Goal: Transaction & Acquisition: Book appointment/travel/reservation

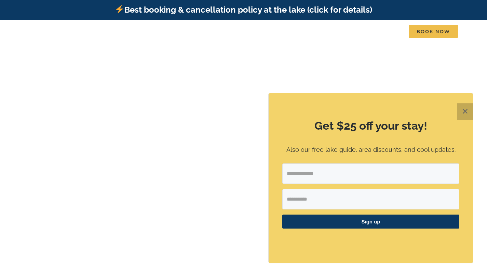
click at [464, 109] on button "✕" at bounding box center [465, 112] width 16 height 16
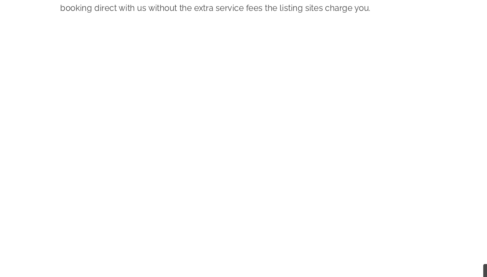
scroll to position [343, 0]
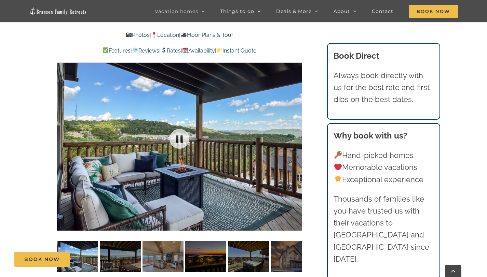
scroll to position [487, 0]
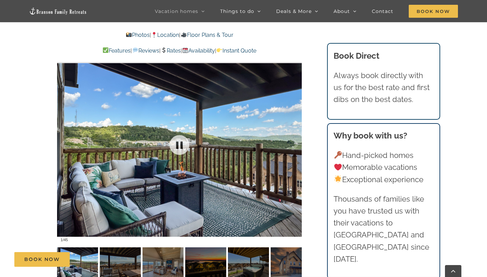
click at [234, 162] on div at bounding box center [179, 145] width 245 height 201
click at [184, 134] on link at bounding box center [179, 145] width 27 height 27
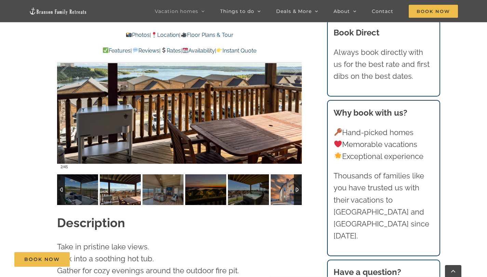
scroll to position [551, 0]
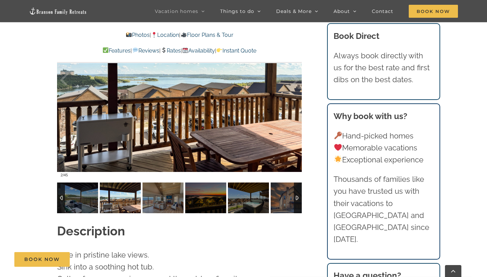
click at [298, 188] on div at bounding box center [298, 198] width 8 height 31
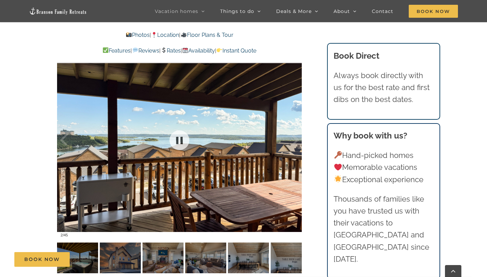
scroll to position [490, 0]
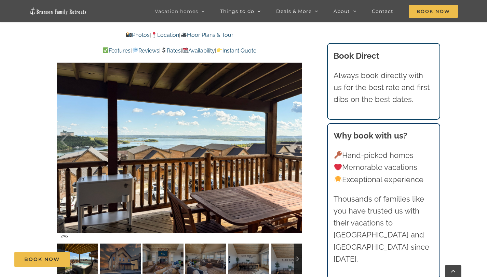
click at [70, 244] on img at bounding box center [77, 259] width 41 height 31
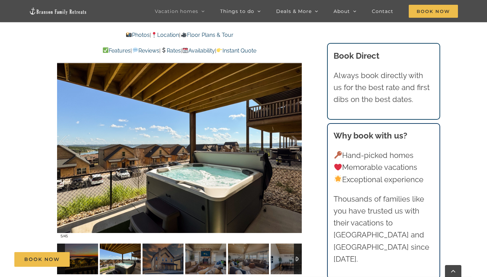
click at [116, 248] on img at bounding box center [120, 259] width 41 height 31
click at [156, 250] on img at bounding box center [162, 259] width 41 height 31
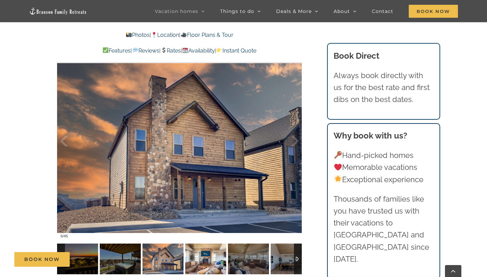
click at [189, 251] on img at bounding box center [205, 259] width 41 height 31
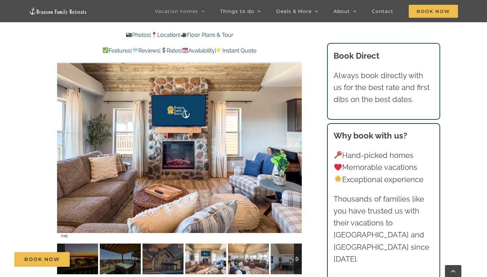
click at [240, 249] on img at bounding box center [248, 259] width 41 height 31
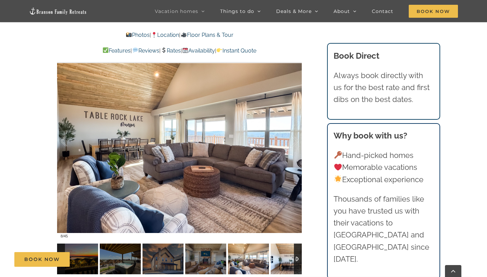
click at [281, 251] on img at bounding box center [291, 259] width 41 height 31
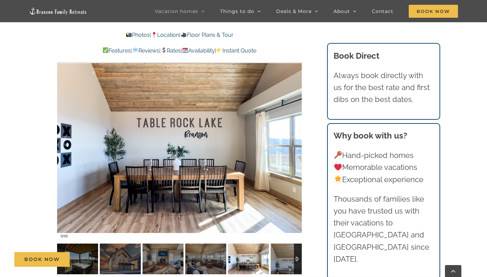
click at [257, 248] on img at bounding box center [248, 259] width 41 height 31
click at [296, 248] on div at bounding box center [298, 259] width 8 height 31
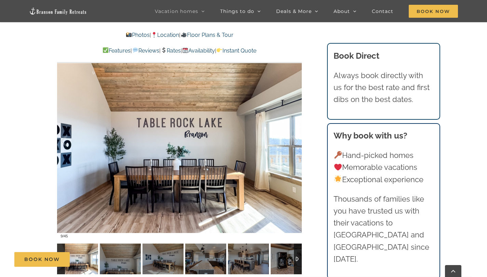
click at [296, 248] on div at bounding box center [298, 259] width 8 height 31
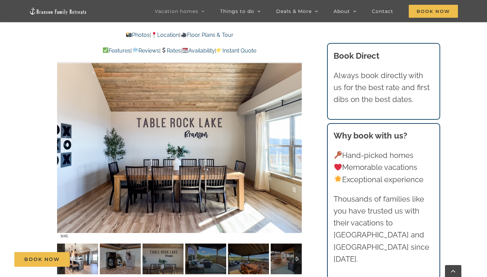
click at [77, 244] on img at bounding box center [77, 259] width 41 height 31
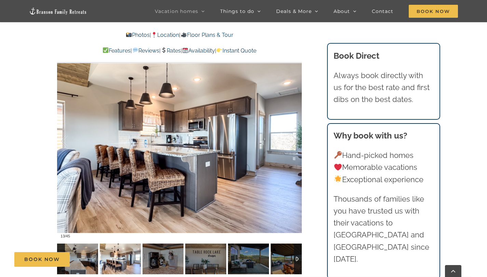
click at [101, 250] on img at bounding box center [120, 259] width 41 height 31
click at [127, 255] on div "Book Now" at bounding box center [248, 260] width 468 height 15
click at [154, 254] on div "Book Now" at bounding box center [248, 260] width 468 height 15
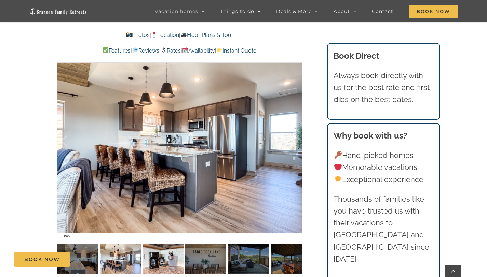
click at [169, 251] on img at bounding box center [162, 259] width 41 height 31
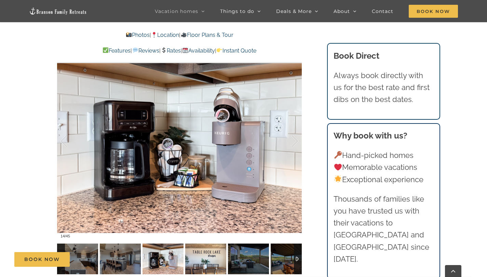
click at [201, 251] on img at bounding box center [205, 259] width 41 height 31
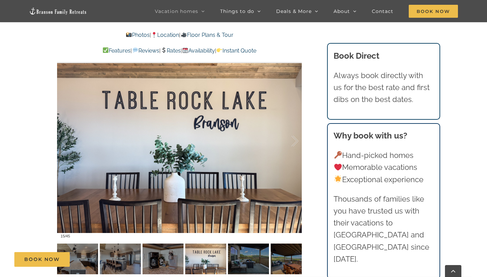
click at [231, 254] on div "Book Now" at bounding box center [248, 260] width 468 height 15
click at [246, 255] on div "Book Now" at bounding box center [248, 260] width 468 height 15
click at [287, 251] on img at bounding box center [291, 259] width 41 height 31
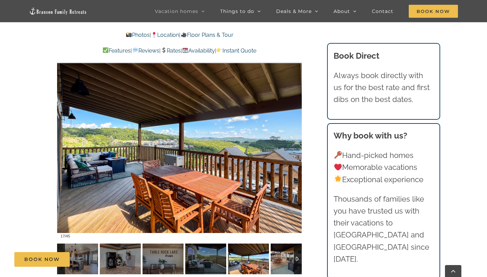
click at [262, 248] on img at bounding box center [248, 259] width 41 height 31
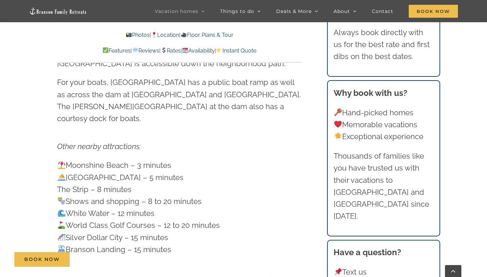
scroll to position [1979, 0]
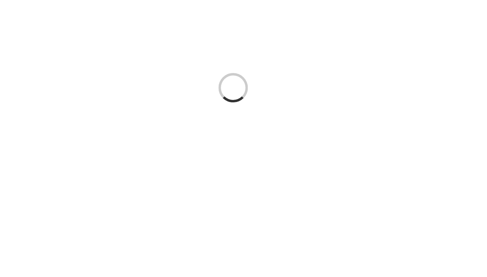
scroll to position [0, -3417]
